Goal: Navigation & Orientation: Find specific page/section

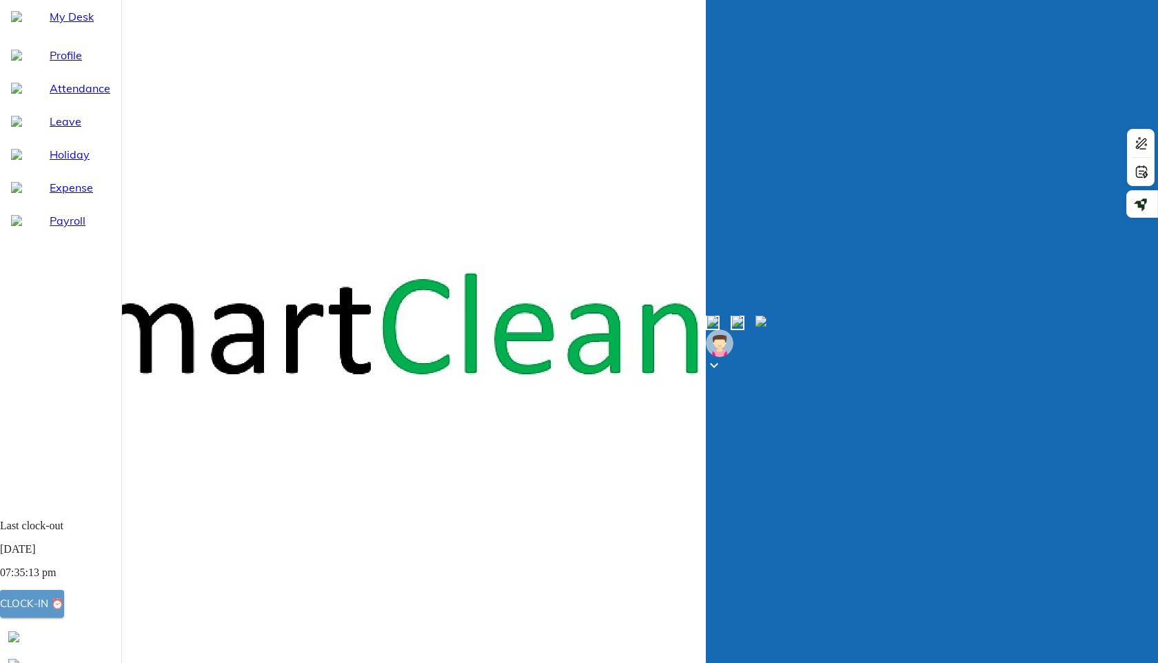
click at [64, 618] on button "Clock-in ⏰" at bounding box center [32, 604] width 64 height 28
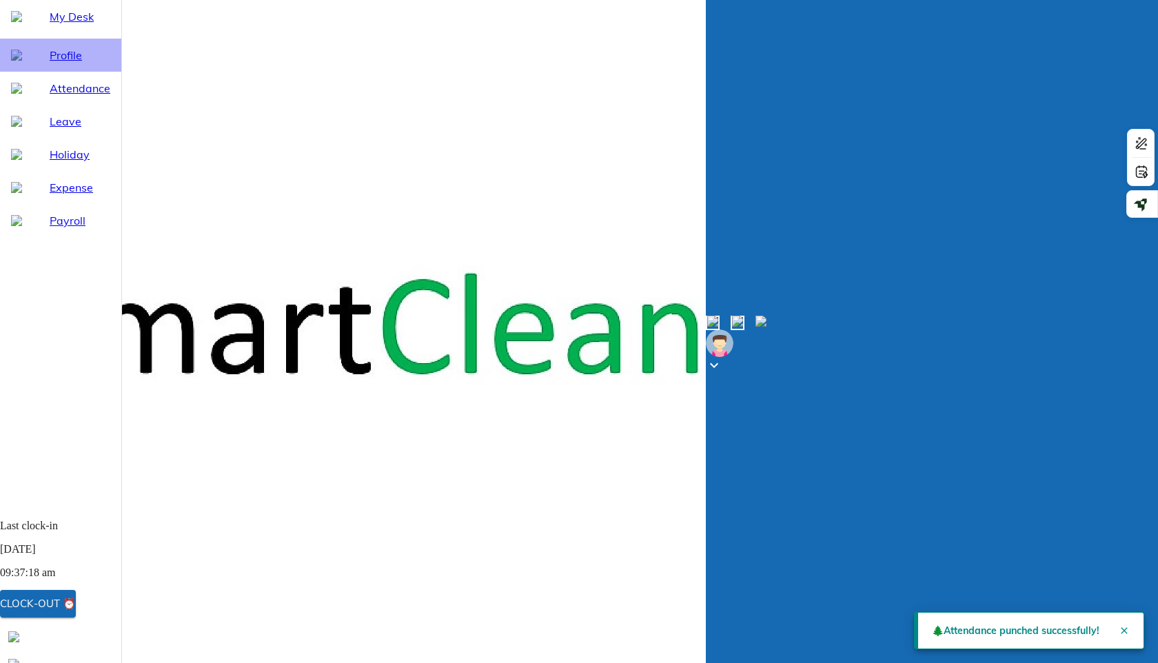
click at [68, 72] on div "Profile" at bounding box center [60, 55] width 121 height 33
click at [50, 25] on span "My Desk" at bounding box center [80, 16] width 61 height 17
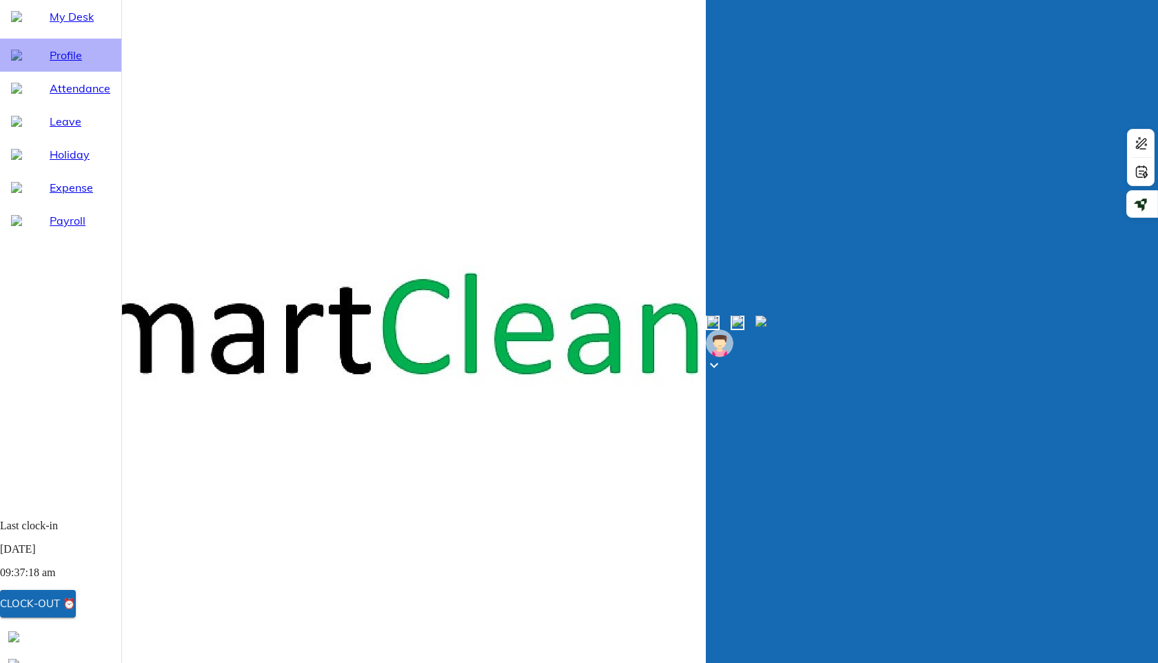
click at [50, 63] on span "Profile" at bounding box center [80, 55] width 61 height 17
click at [50, 25] on span "My Desk" at bounding box center [80, 16] width 61 height 17
click at [75, 97] on span "Attendance" at bounding box center [80, 88] width 61 height 17
select select "8"
click at [50, 130] on span "Leave" at bounding box center [80, 121] width 61 height 17
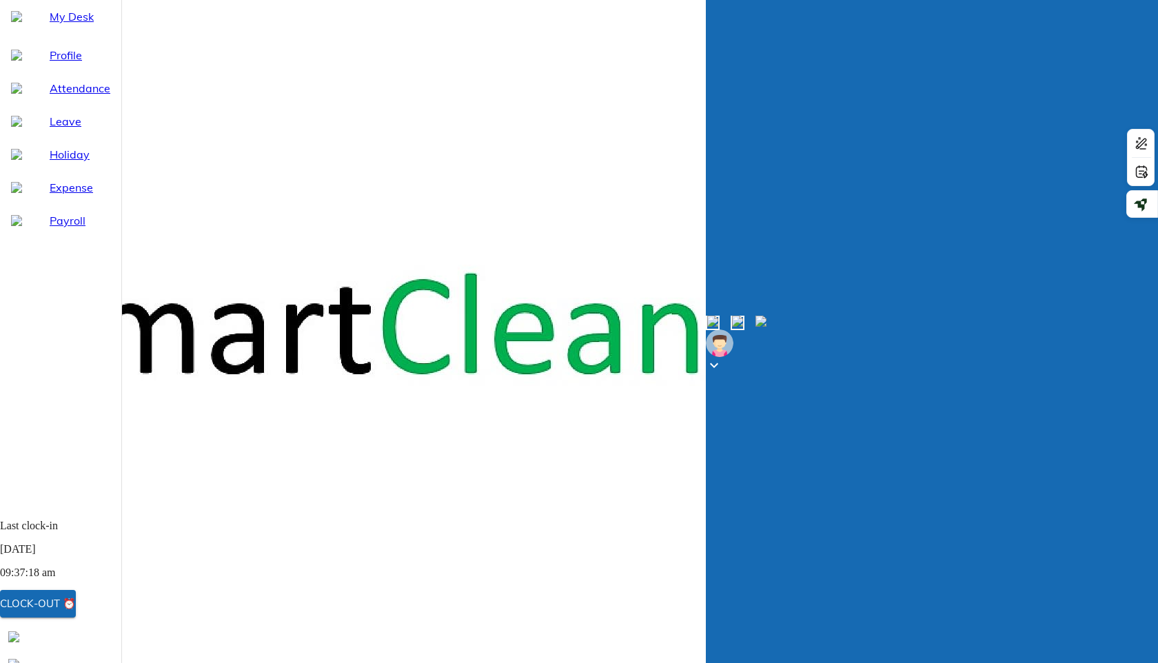
select select "8"
click at [50, 25] on span "My Desk" at bounding box center [80, 16] width 61 height 17
